Goal: Task Accomplishment & Management: Manage account settings

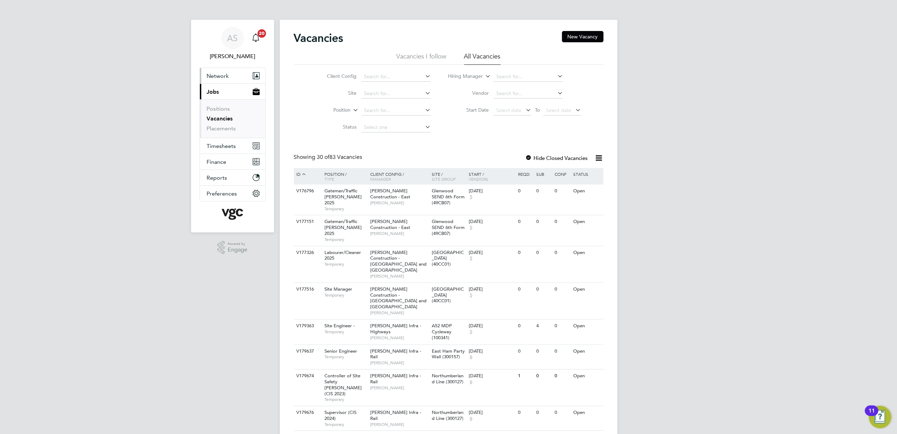
click at [210, 75] on span "Network" at bounding box center [218, 76] width 22 height 7
click at [217, 123] on link "Workers" at bounding box center [217, 122] width 21 height 7
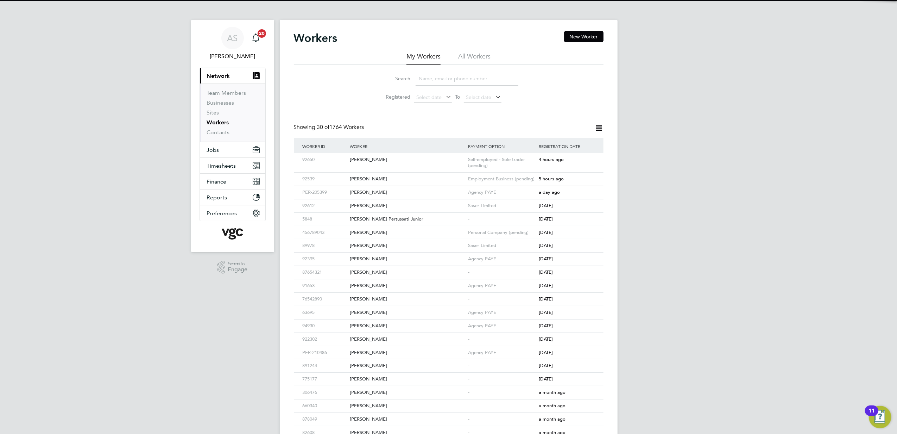
click at [453, 78] on input at bounding box center [467, 79] width 103 height 14
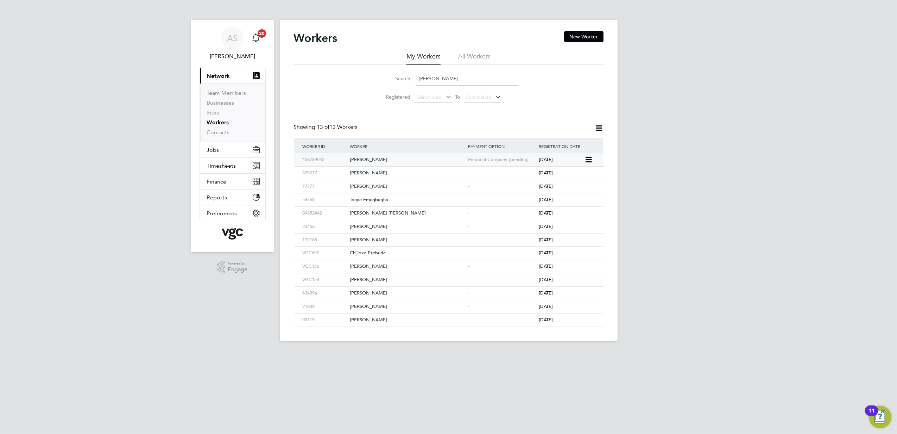
type input "tony"
click at [387, 162] on div "[PERSON_NAME]" at bounding box center [407, 159] width 118 height 13
click at [717, 123] on div "AS Anna Slavova Notifications 20 Applications: Current page: Network Team Membe…" at bounding box center [448, 176] width 897 height 352
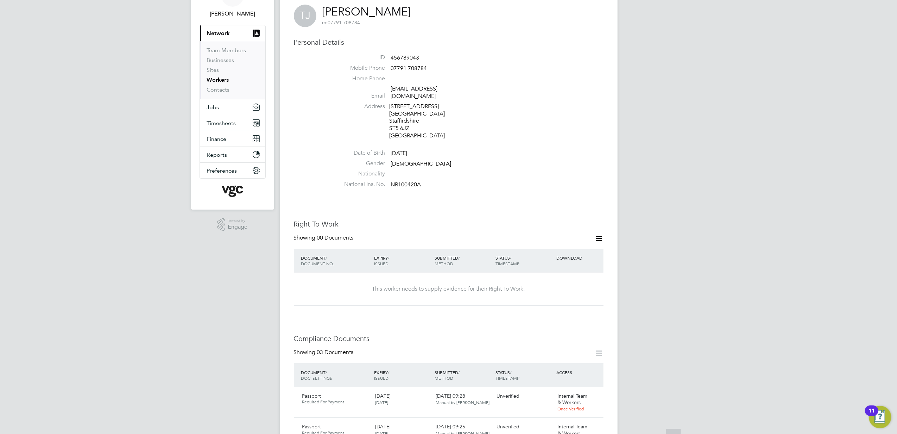
scroll to position [188, 0]
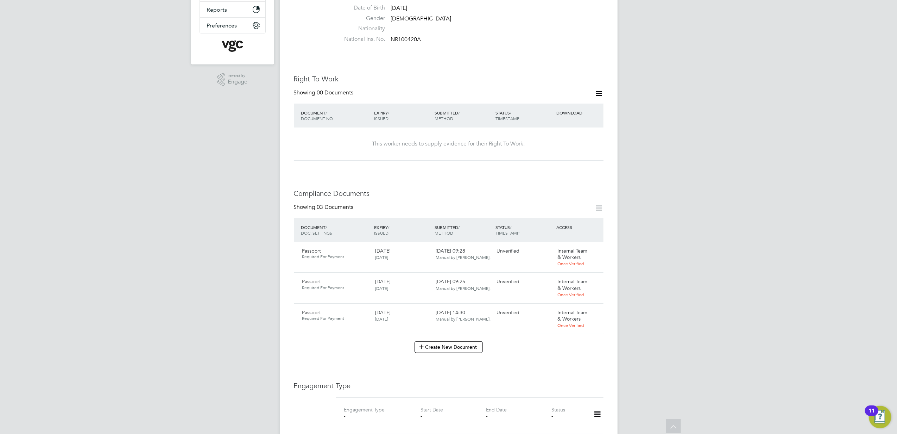
click at [595, 203] on icon at bounding box center [599, 207] width 9 height 9
click at [601, 204] on icon at bounding box center [599, 207] width 9 height 9
click at [321, 203] on span "03 Documents" at bounding box center [335, 206] width 37 height 7
click at [592, 247] on icon at bounding box center [594, 251] width 7 height 8
click at [574, 291] on li "Verify Document" at bounding box center [570, 290] width 56 height 10
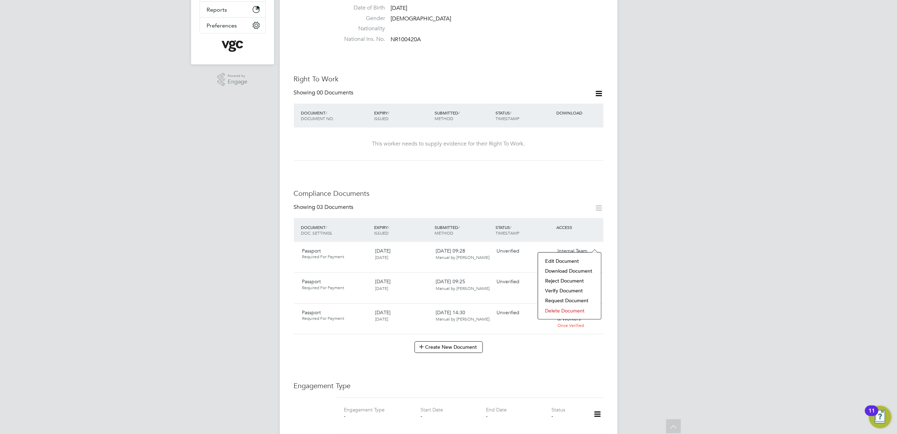
scroll to position [0, 0]
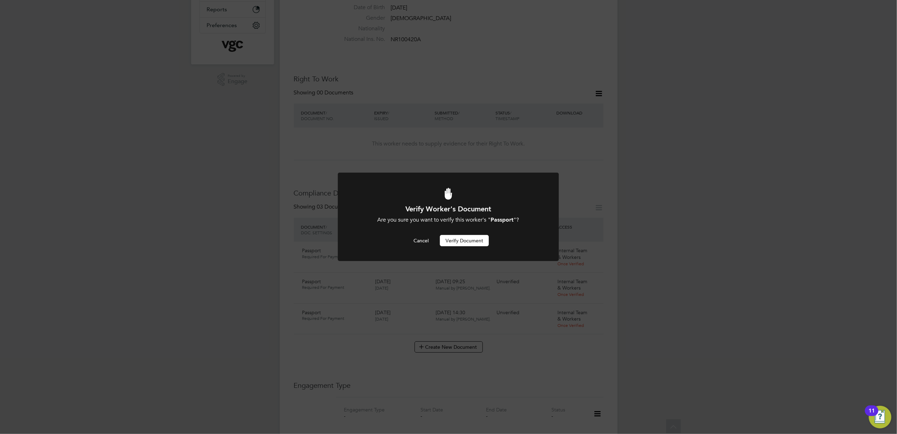
click at [468, 243] on button "Verify Document" at bounding box center [464, 240] width 49 height 11
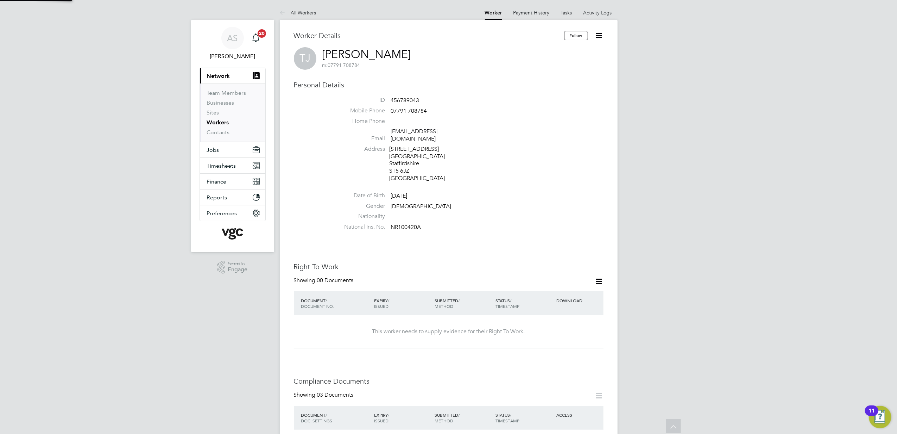
scroll to position [188, 0]
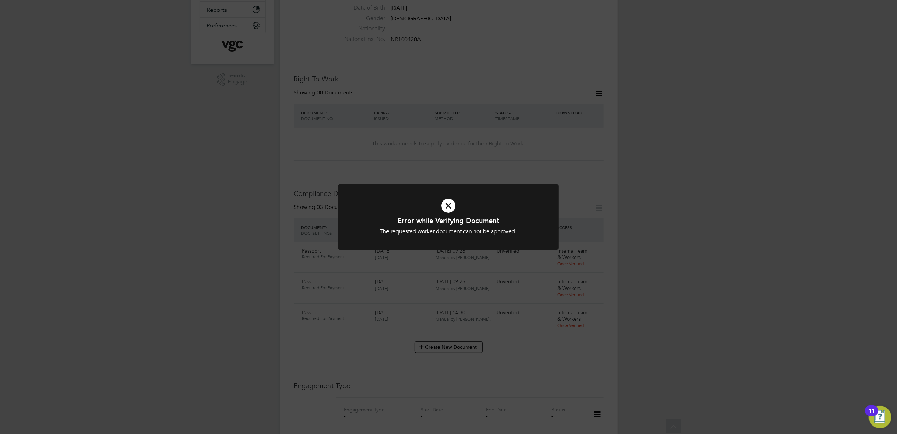
click at [754, 203] on div "Error while Verifying Document The requested worker document can not be approve…" at bounding box center [448, 217] width 897 height 434
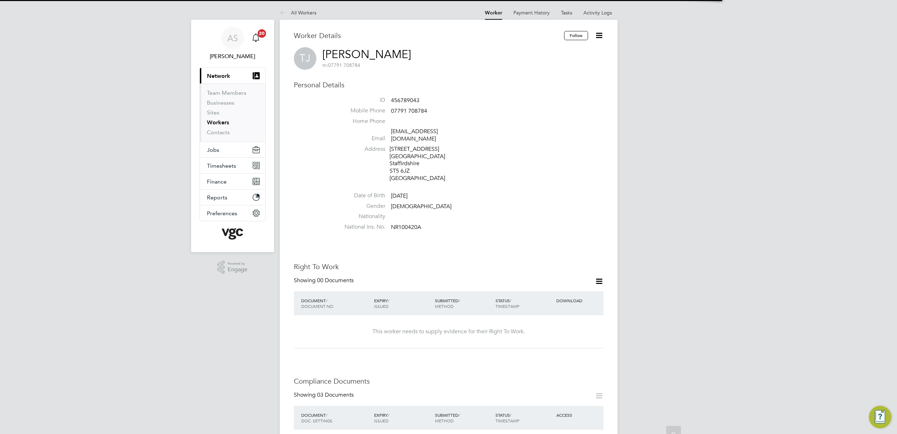
scroll to position [188, 0]
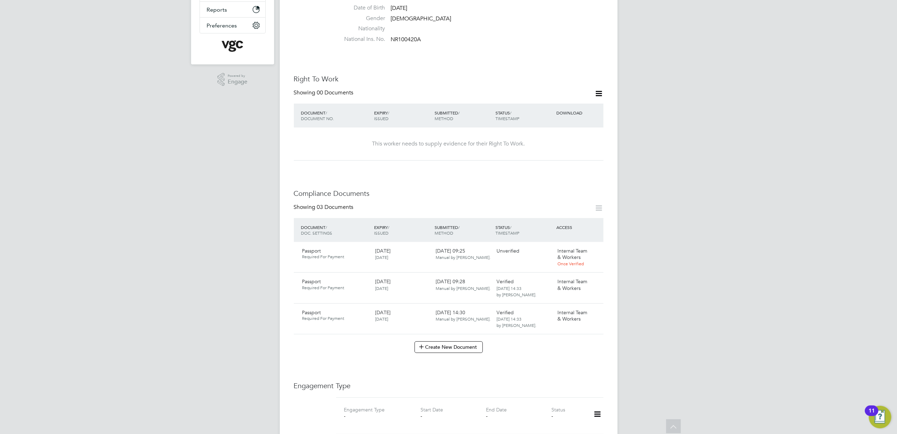
click at [724, 258] on div "AS [PERSON_NAME] Notifications 20 Applications: Current page: Network Team Memb…" at bounding box center [448, 249] width 897 height 875
click at [595, 278] on icon at bounding box center [594, 282] width 7 height 8
click at [697, 293] on div "AS [PERSON_NAME] Notifications 20 Applications: Current page: Network Team Memb…" at bounding box center [448, 249] width 897 height 875
click at [770, 215] on div "AS [PERSON_NAME] Notifications 20 Applications: Current page: Network Team Memb…" at bounding box center [448, 249] width 897 height 875
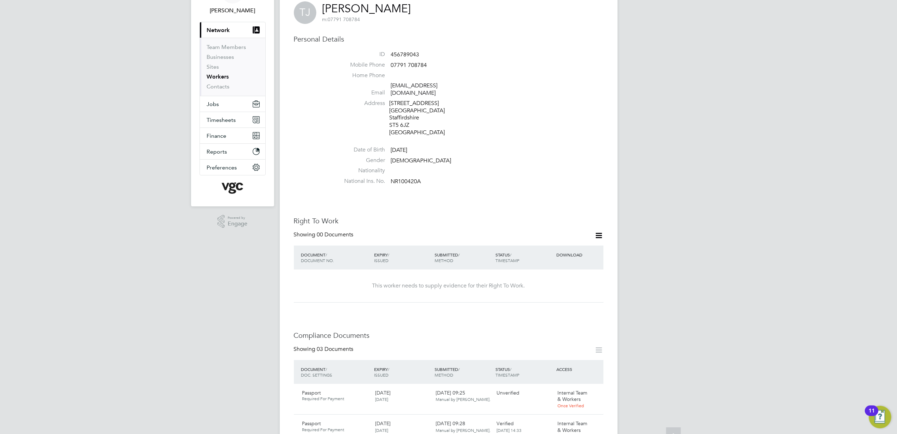
scroll to position [141, 0]
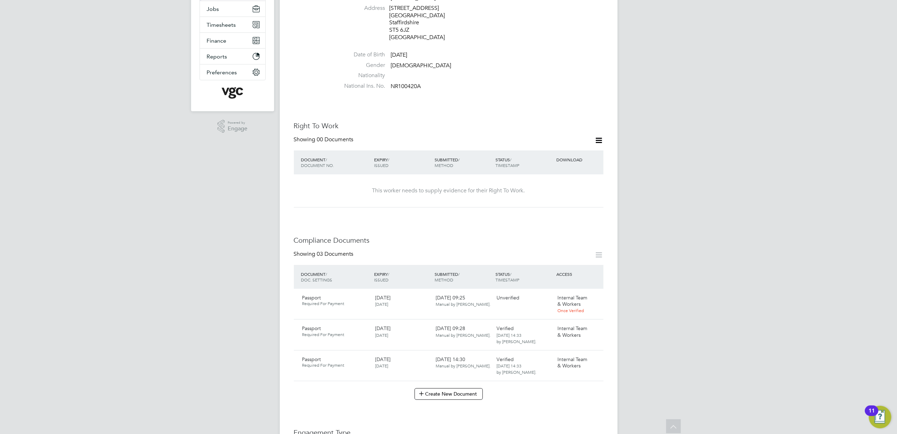
click at [593, 218] on div "Worker Details Follow [PERSON_NAME] [PERSON_NAME] m: 07791 708784 Personal Deta…" at bounding box center [449, 294] width 310 height 808
click at [760, 209] on div "AS [PERSON_NAME] Notifications 20 Applications: Current page: Network Team Memb…" at bounding box center [448, 296] width 897 height 875
click at [722, 139] on div "AS [PERSON_NAME] Notifications 20 Applications: Current page: Network Team Memb…" at bounding box center [448, 296] width 897 height 875
